Goal: Navigation & Orientation: Locate item on page

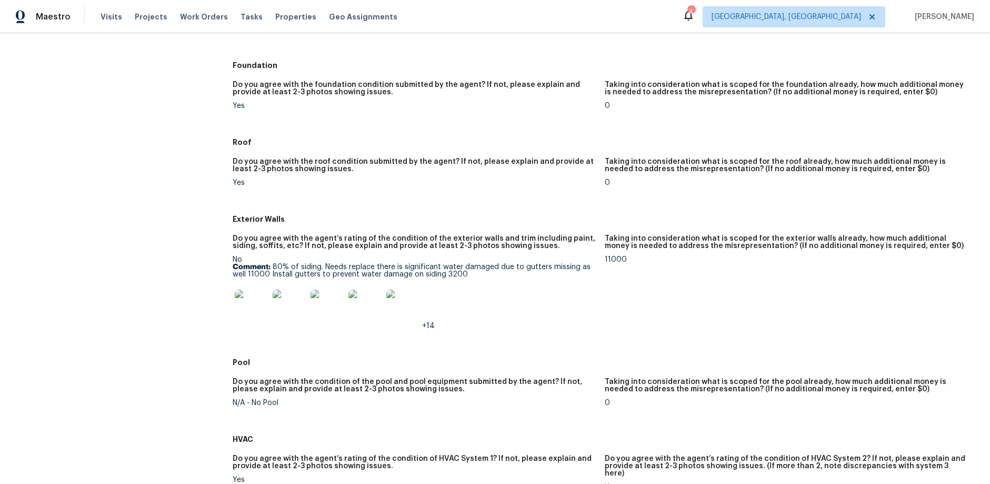
scroll to position [261, 0]
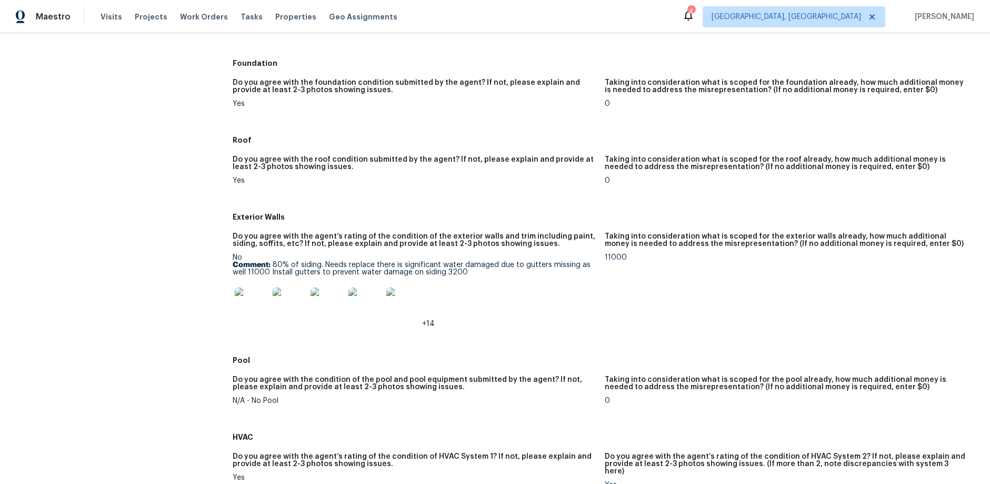
click at [257, 307] on img at bounding box center [252, 304] width 34 height 34
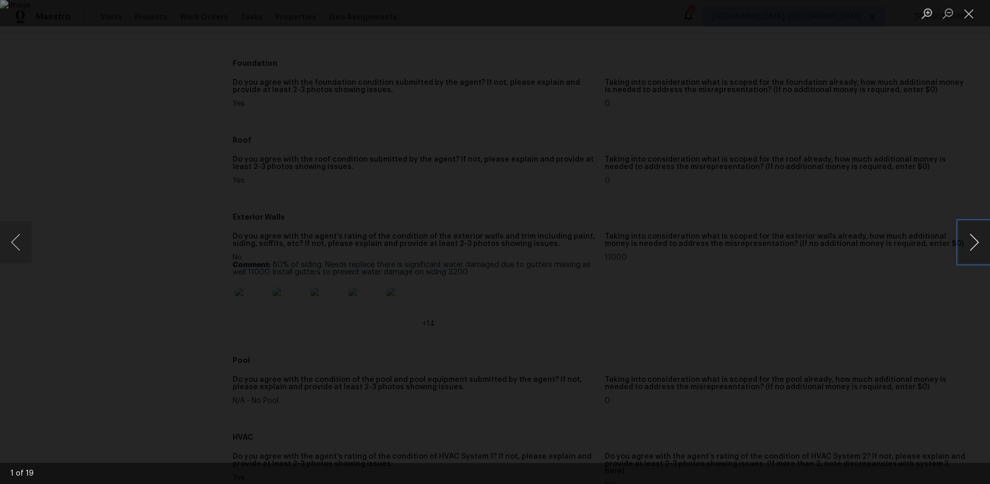
click at [973, 239] on button "Next image" at bounding box center [974, 242] width 32 height 42
click at [975, 238] on button "Next image" at bounding box center [974, 242] width 32 height 42
click at [979, 234] on button "Next image" at bounding box center [974, 242] width 32 height 42
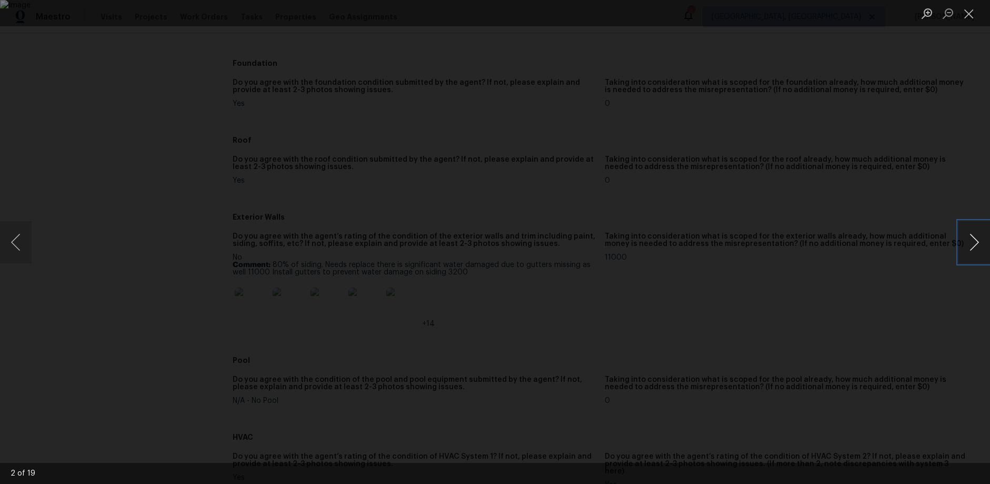
click at [979, 234] on button "Next image" at bounding box center [974, 242] width 32 height 42
click at [970, 231] on button "Next image" at bounding box center [974, 242] width 32 height 42
click at [973, 244] on button "Next image" at bounding box center [974, 242] width 32 height 42
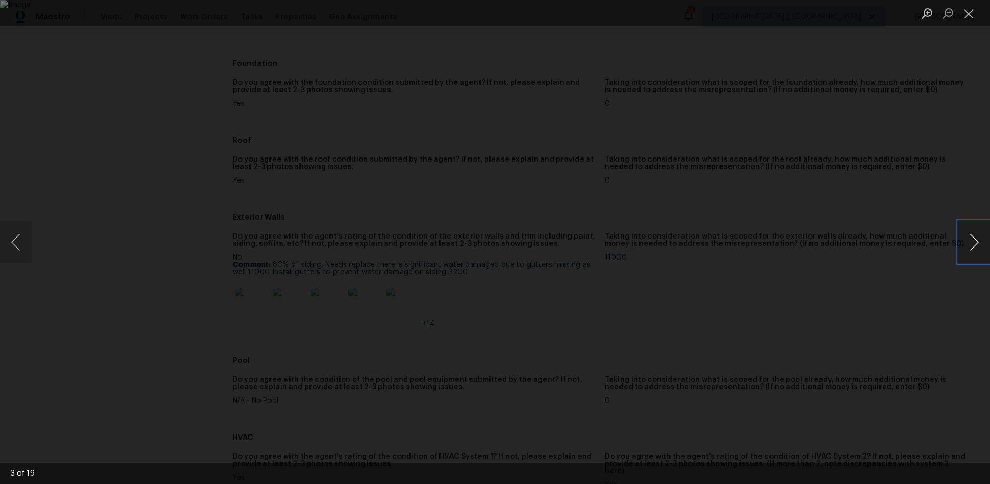
click at [973, 244] on button "Next image" at bounding box center [974, 242] width 32 height 42
click at [963, 233] on button "Next image" at bounding box center [974, 242] width 32 height 42
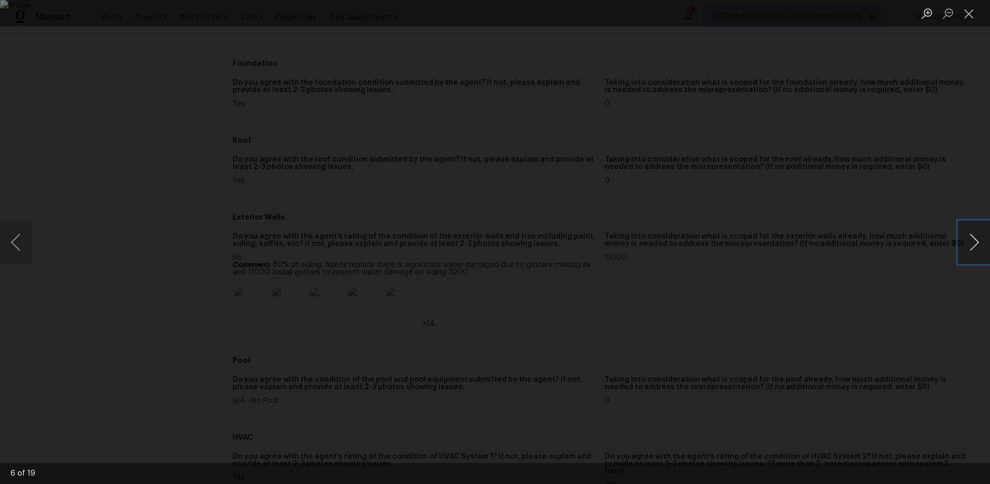
click at [968, 238] on button "Next image" at bounding box center [974, 242] width 32 height 42
click at [959, 238] on button "Next image" at bounding box center [974, 242] width 32 height 42
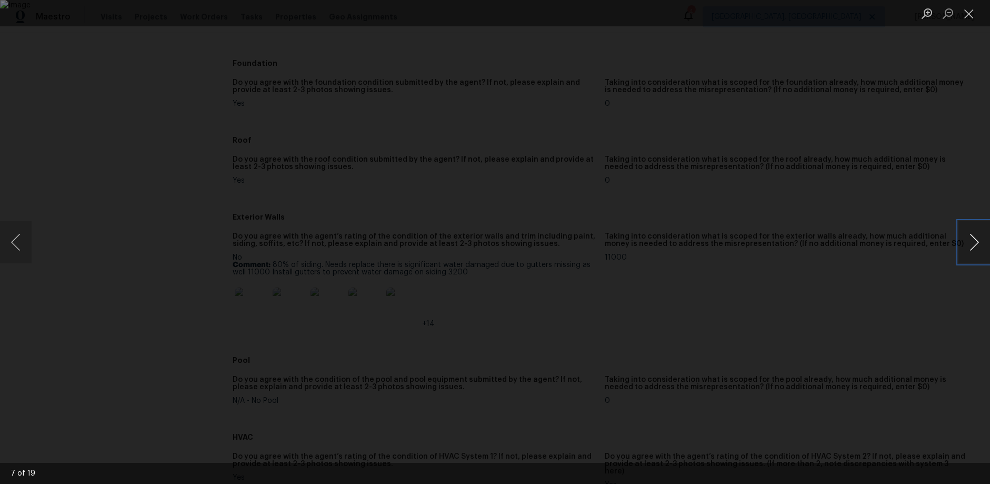
click at [959, 238] on button "Next image" at bounding box center [974, 242] width 32 height 42
click at [963, 234] on button "Next image" at bounding box center [974, 242] width 32 height 42
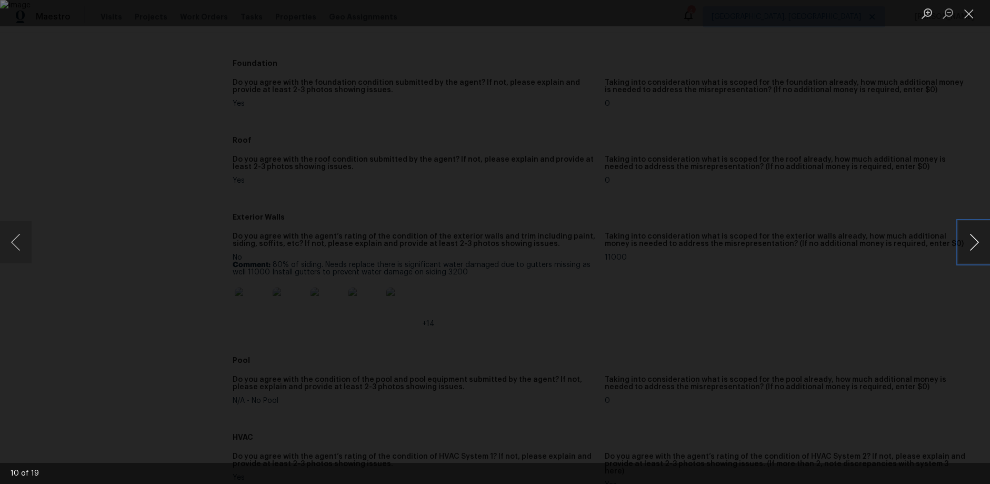
click at [963, 234] on button "Next image" at bounding box center [974, 242] width 32 height 42
click at [977, 227] on button "Next image" at bounding box center [974, 242] width 32 height 42
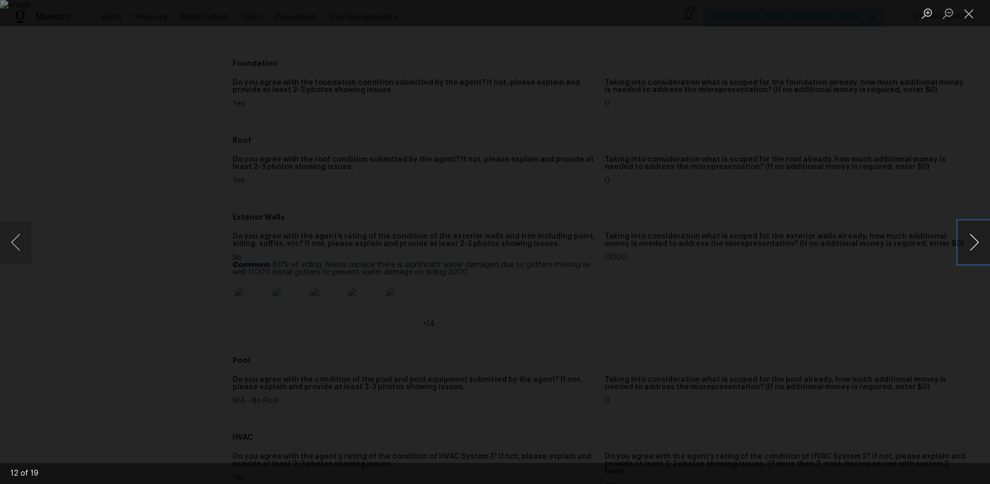
click at [977, 227] on button "Next image" at bounding box center [974, 242] width 32 height 42
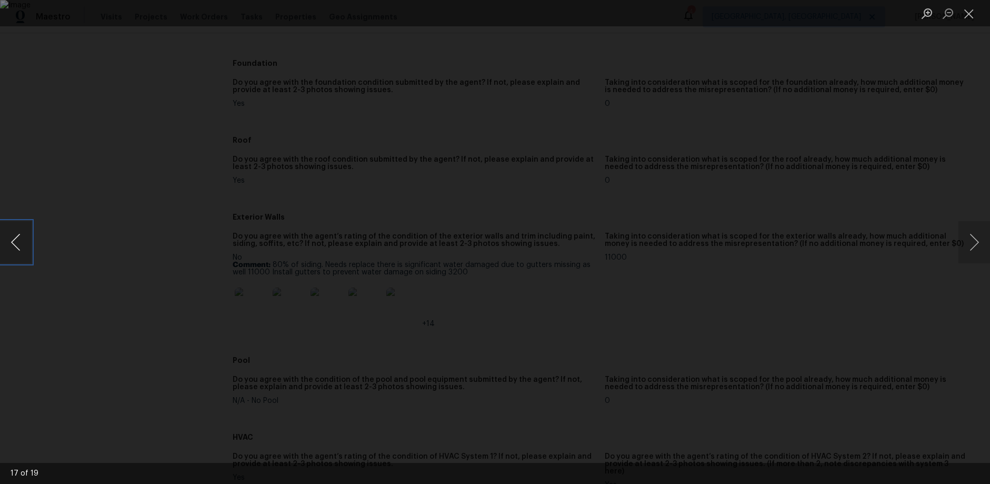
click at [25, 240] on button "Previous image" at bounding box center [16, 242] width 32 height 42
click at [979, 240] on button "Next image" at bounding box center [974, 242] width 32 height 42
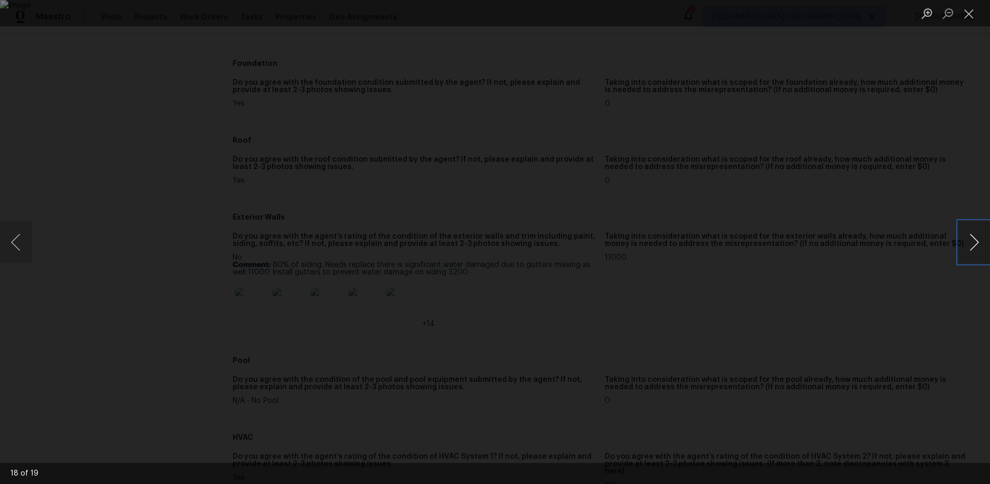
click at [979, 240] on button "Next image" at bounding box center [974, 242] width 32 height 42
click at [890, 353] on div "Lightbox" at bounding box center [495, 242] width 990 height 484
